Goal: Check status: Check status

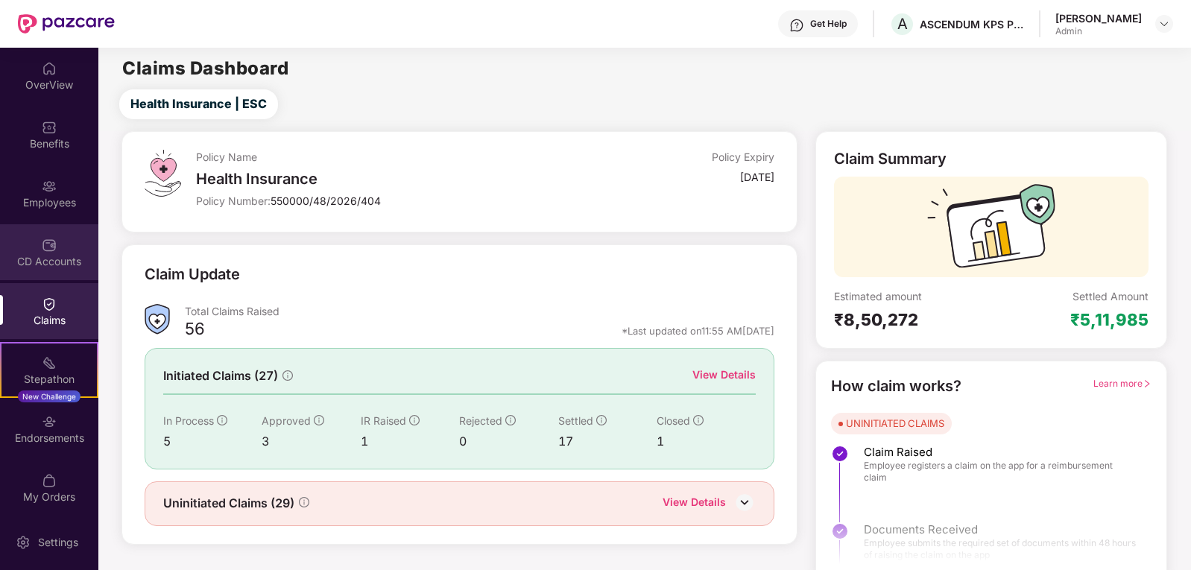
click at [45, 247] on img at bounding box center [49, 245] width 15 height 15
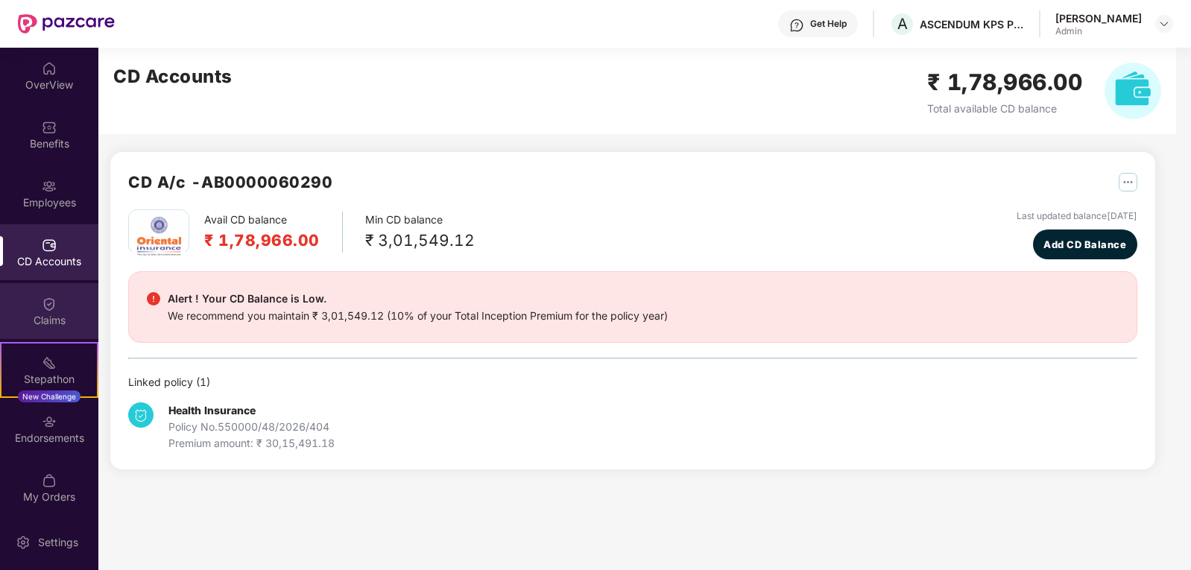
click at [36, 320] on div "Claims" at bounding box center [49, 320] width 98 height 15
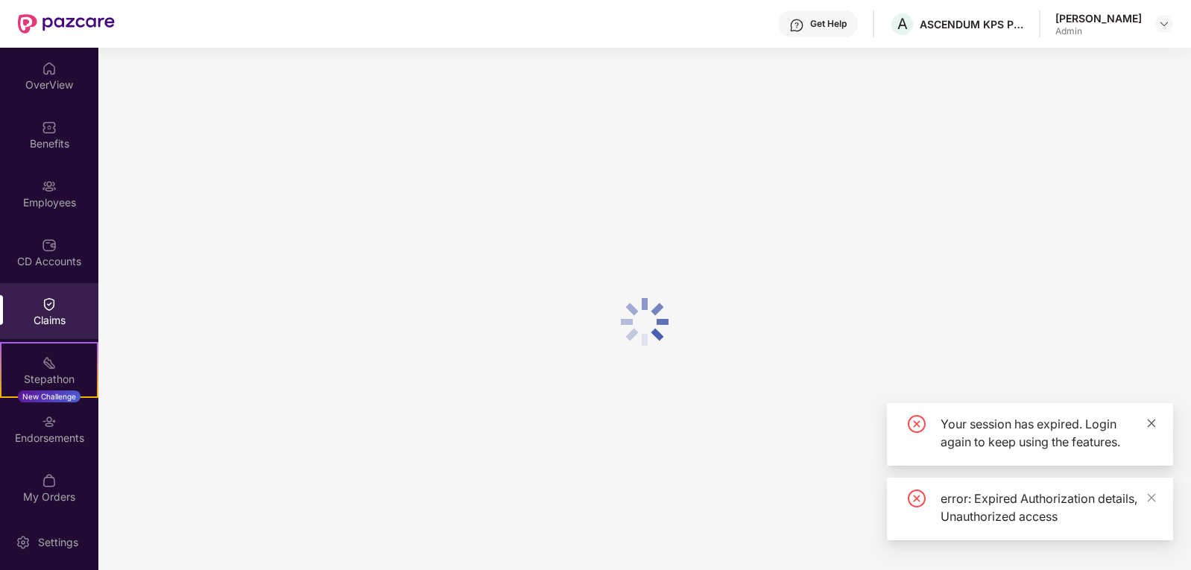
click at [1152, 419] on icon "close" at bounding box center [1151, 423] width 10 height 10
click at [1150, 496] on icon "close" at bounding box center [1151, 497] width 8 height 8
